Goal: Book appointment/travel/reservation

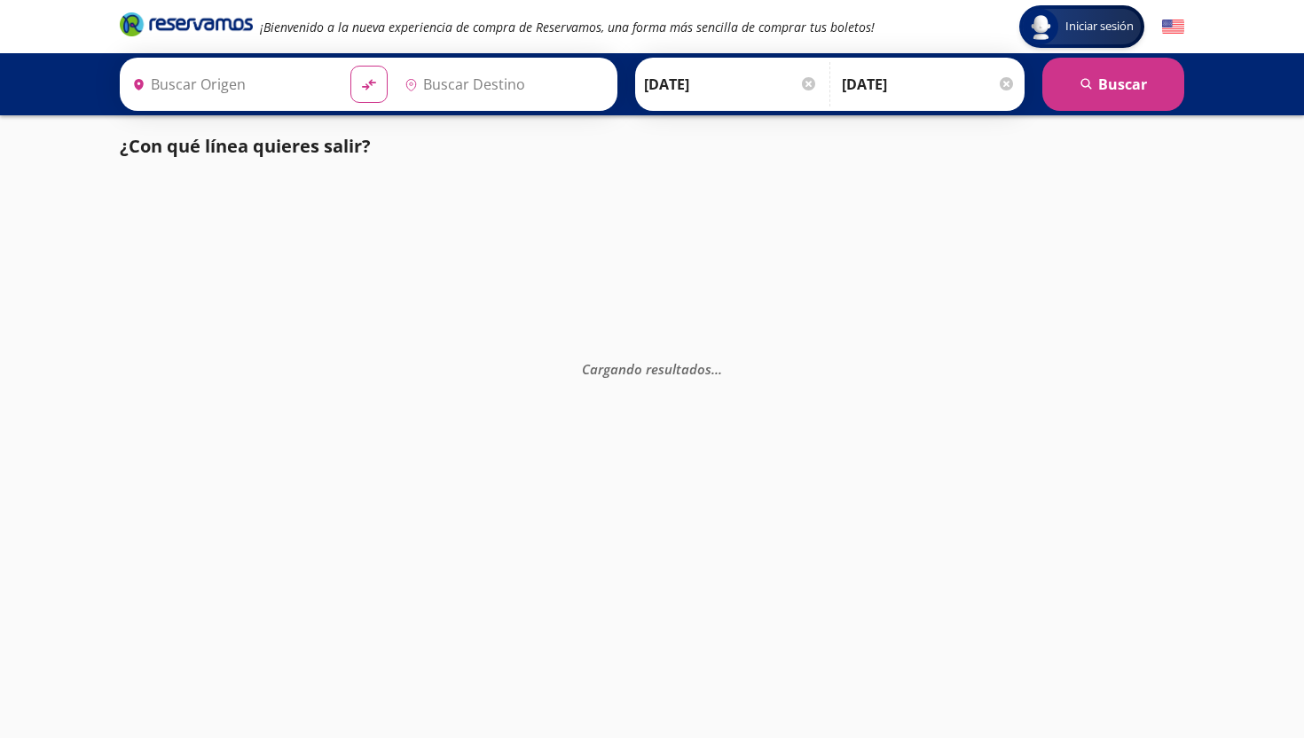
type input "[GEOGRAPHIC_DATA], [GEOGRAPHIC_DATA]"
type input "Atlacomulco, [GEOGRAPHIC_DATA]"
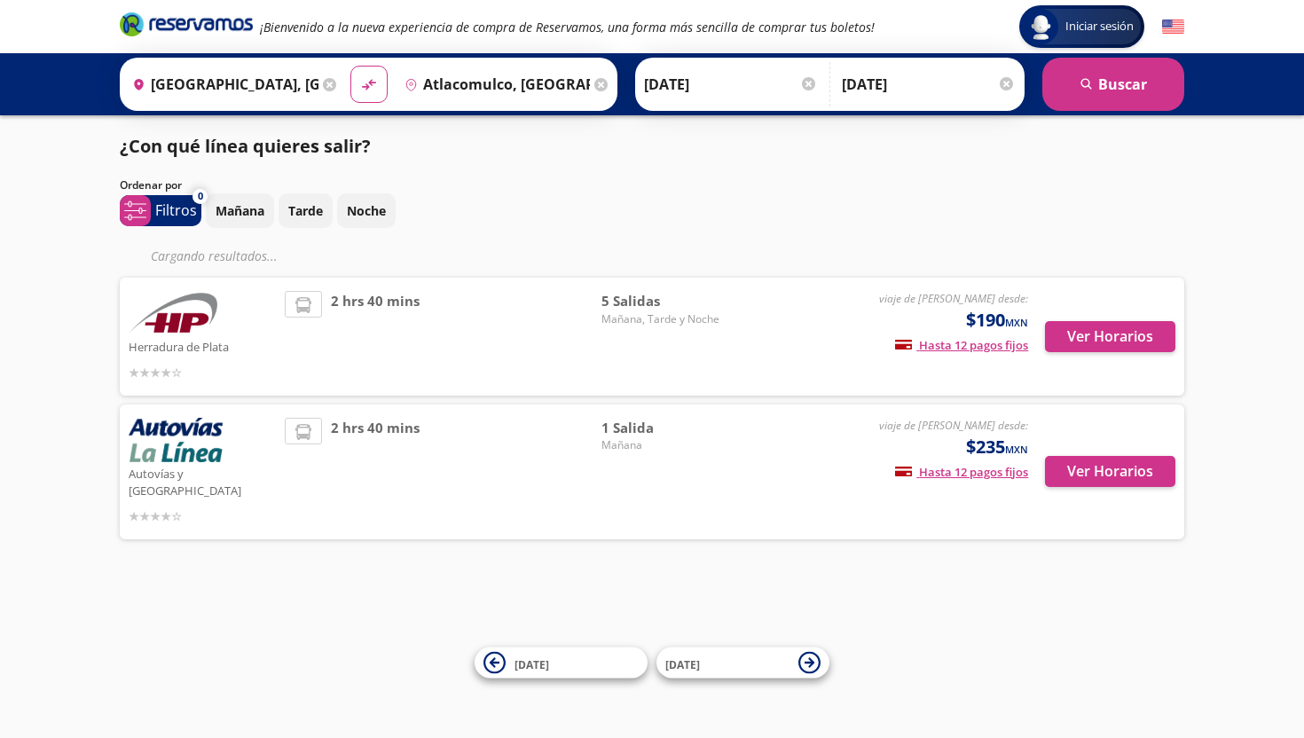
click at [387, 297] on span "2 hrs 40 mins" at bounding box center [375, 336] width 89 height 91
click at [396, 301] on span "2 hrs 40 mins" at bounding box center [375, 336] width 89 height 91
click at [632, 302] on span "5 Salidas" at bounding box center [664, 301] width 124 height 20
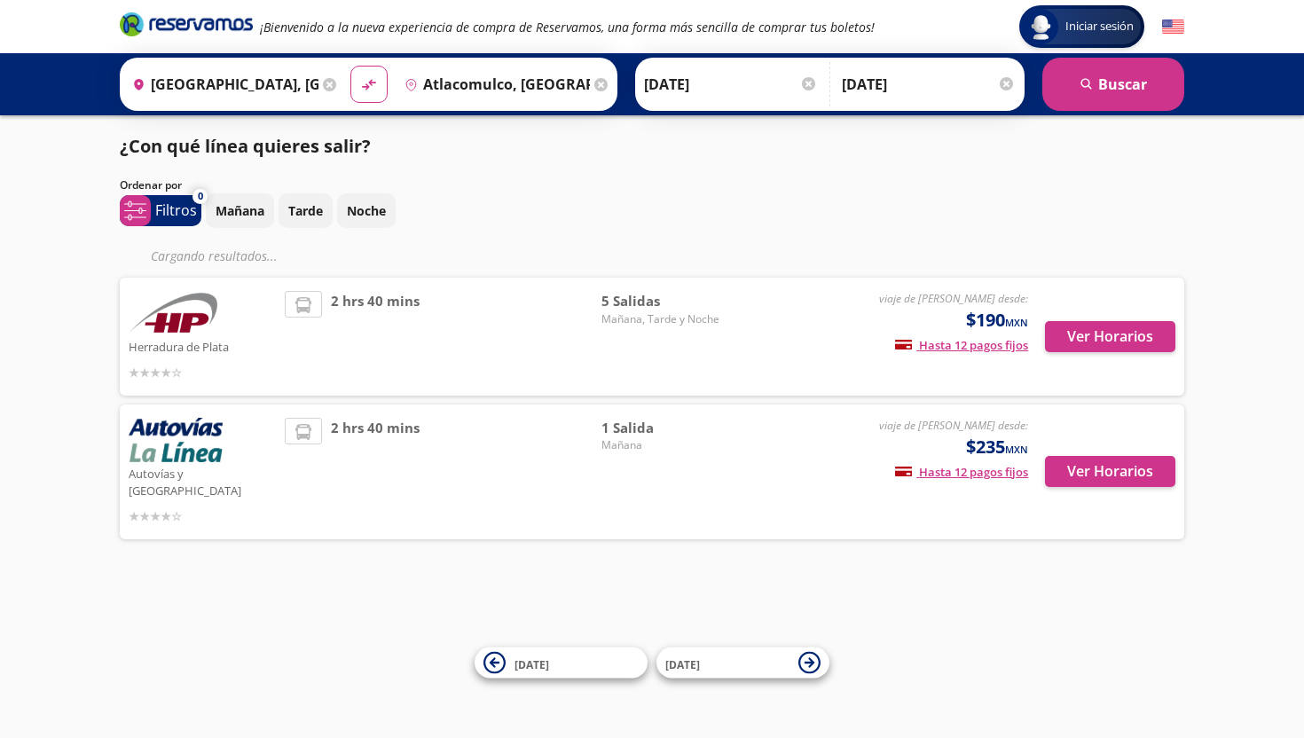
click at [632, 302] on span "5 Salidas" at bounding box center [664, 301] width 124 height 20
click at [642, 300] on span "5 Salidas" at bounding box center [664, 301] width 124 height 20
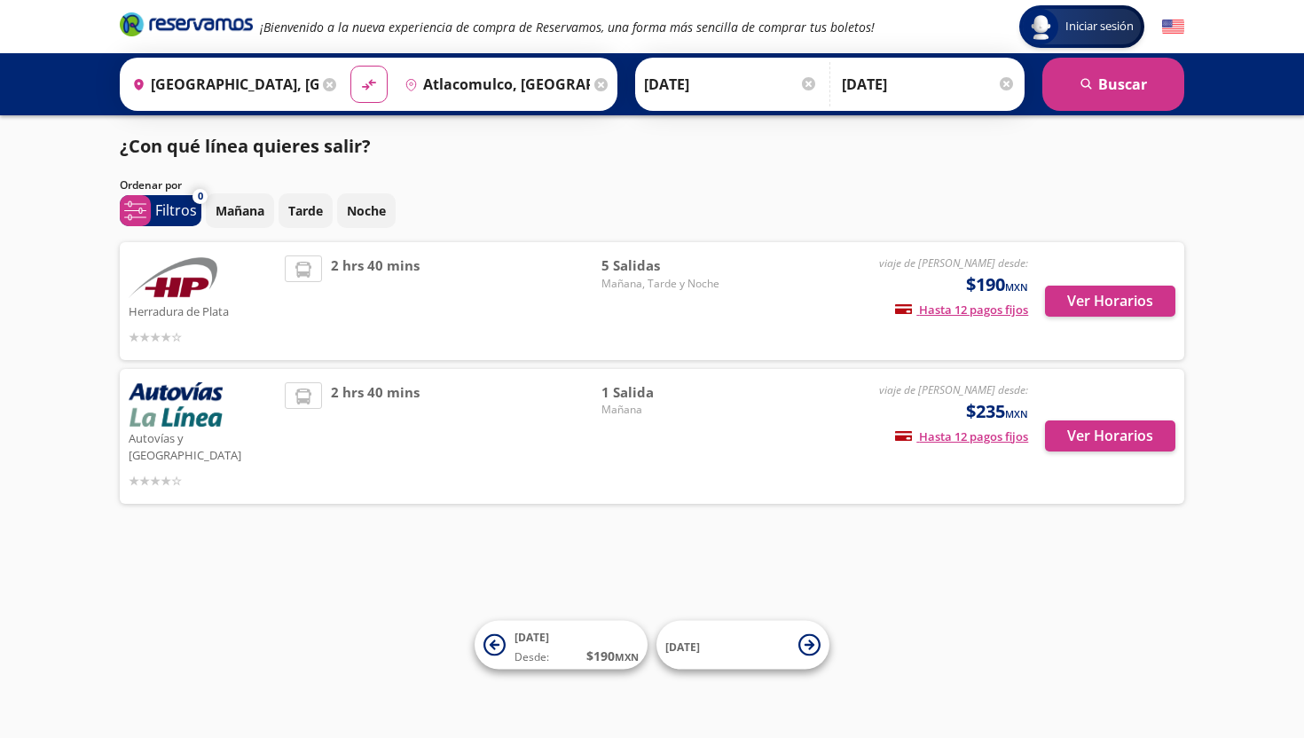
click at [306, 130] on div "Iniciar sesión Iniciar sesión ¡Bienvenido a la nueva experiencia de compra de R…" at bounding box center [652, 369] width 1304 height 738
click at [355, 147] on p "¿Con qué línea quieres salir?" at bounding box center [245, 146] width 251 height 27
click at [392, 147] on div "¿Con qué línea quieres salir?" at bounding box center [652, 146] width 1065 height 27
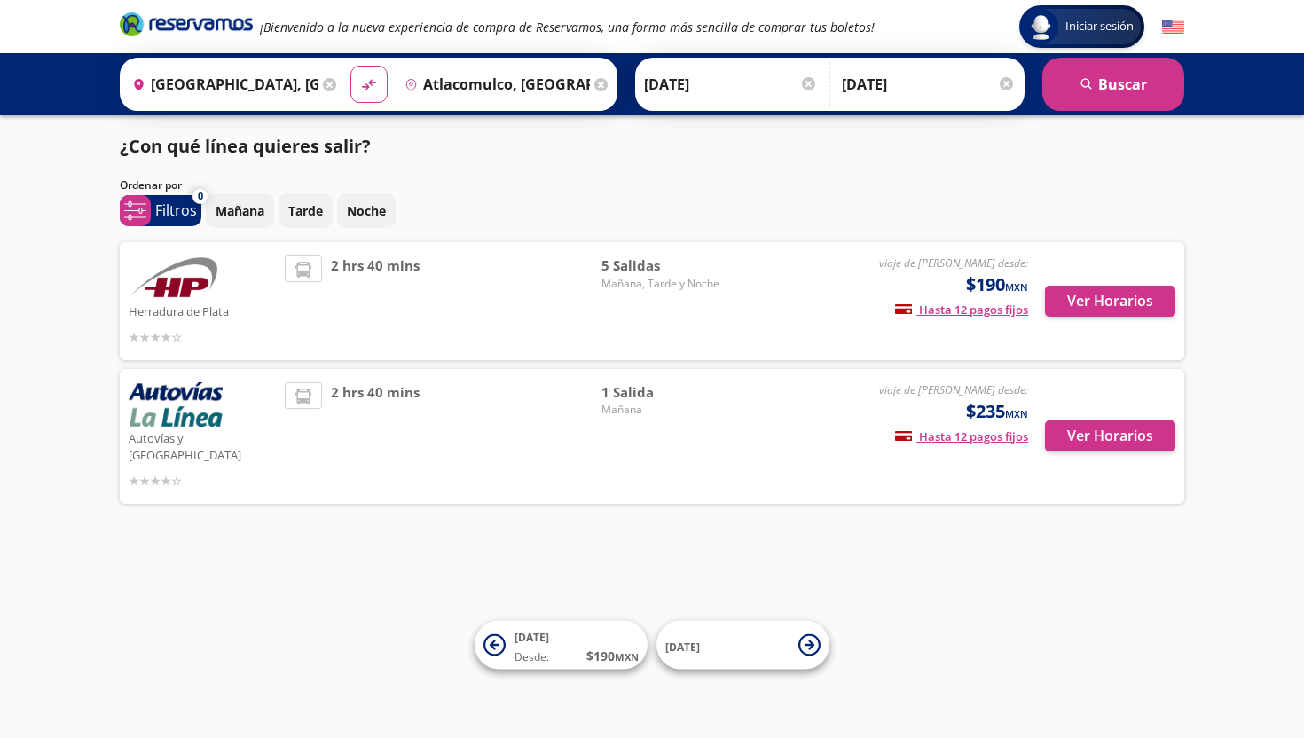
click at [392, 147] on div "¿Con qué línea quieres salir?" at bounding box center [652, 146] width 1065 height 27
click at [422, 154] on div "¿Con qué línea quieres salir?" at bounding box center [652, 146] width 1065 height 27
